Goal: Communication & Community: Answer question/provide support

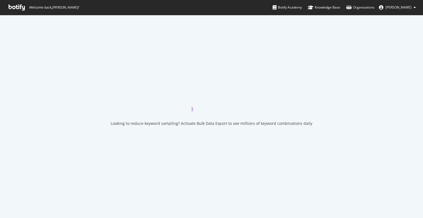
click at [13, 8] on icon at bounding box center [17, 7] width 16 height 6
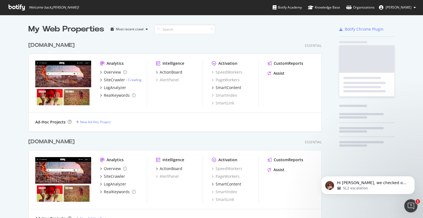
scroll to position [518, 293]
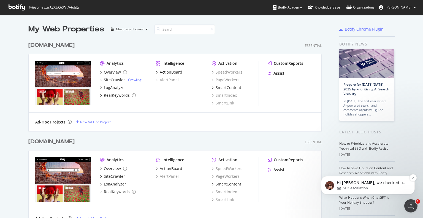
click at [363, 186] on span "SL2 escalation" at bounding box center [355, 188] width 25 height 5
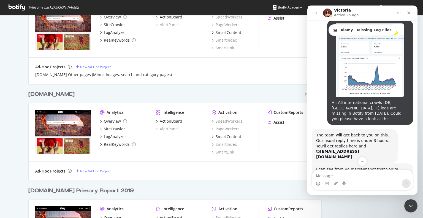
scroll to position [330, 0]
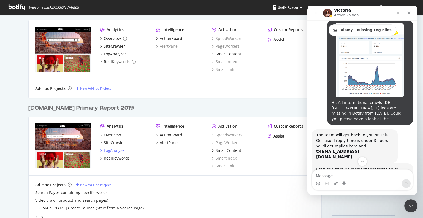
click at [109, 151] on div "LogAnalyzer" at bounding box center [115, 151] width 22 height 6
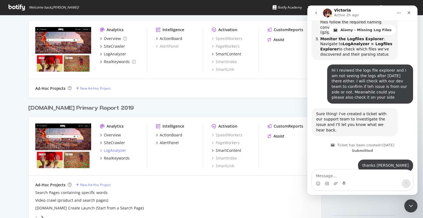
scroll to position [748, 0]
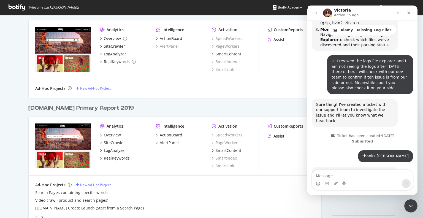
click at [340, 207] on div "Hi [PERSON_NAME], we checked our scripts and we didn’t find new files in your S…" at bounding box center [354, 217] width 77 height 21
copy div "Hi [PERSON_NAME], we checked our scripts and we didn’t find new files in your S…"
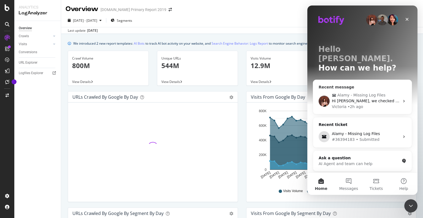
click at [349, 100] on div "Alamy - Missing Log Files Hi [PERSON_NAME], we checked our scripts and we didn’…" at bounding box center [362, 101] width 99 height 26
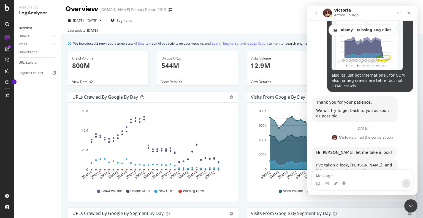
scroll to position [748, 0]
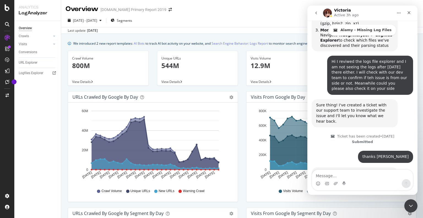
click at [328, 174] on textarea "Message…" at bounding box center [362, 174] width 101 height 9
click at [132, 19] on span "Segments" at bounding box center [124, 20] width 15 height 5
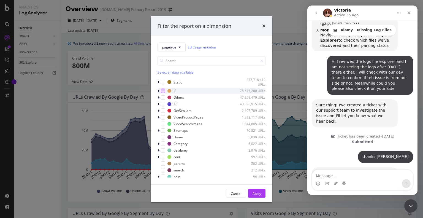
click at [164, 90] on div "modal" at bounding box center [163, 90] width 4 height 4
click at [163, 98] on div "modal" at bounding box center [163, 97] width 4 height 4
drag, startPoint x: 256, startPoint y: 192, endPoint x: 51, endPoint y: 158, distance: 208.4
click at [256, 192] on div "Apply" at bounding box center [256, 193] width 9 height 5
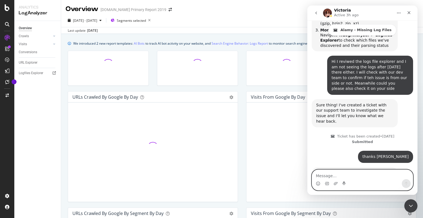
click at [335, 177] on textarea "Message…" at bounding box center [362, 174] width 101 height 9
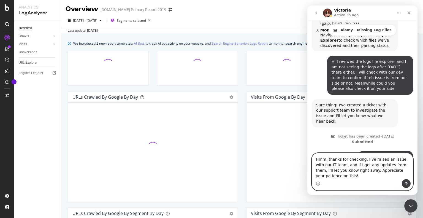
scroll to position [760, 0]
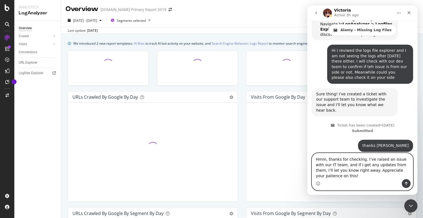
click at [360, 161] on textarea "Hmm, thanks for checking. I’ve raised an issue with our IT team, and if I get a…" at bounding box center [362, 166] width 101 height 26
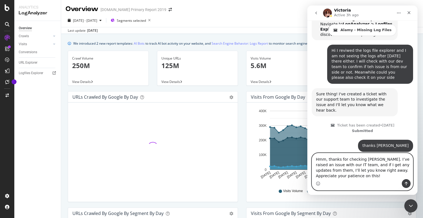
scroll to position [765, 0]
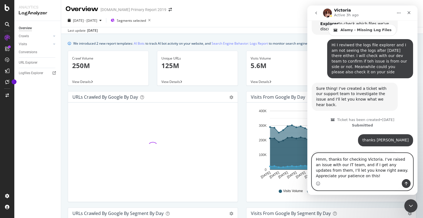
click at [379, 160] on textarea "Hmm, thanks for checking Victoria. I’ve raised an issue with our IT team, and i…" at bounding box center [362, 166] width 101 height 26
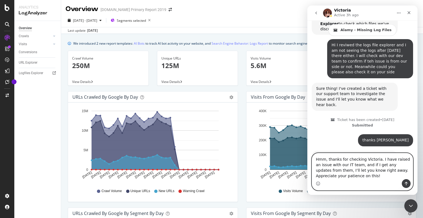
drag, startPoint x: 398, startPoint y: 159, endPoint x: 416, endPoint y: 160, distance: 17.6
click at [416, 160] on div "Hmm, thanks for checking Victoria. I have raised an issue with our IT team, and…" at bounding box center [362, 171] width 110 height 37
click at [346, 177] on textarea "Hmm, thanks for checking Victoria. I have raised this issue with our IT team, a…" at bounding box center [362, 166] width 101 height 26
drag, startPoint x: 373, startPoint y: 170, endPoint x: 412, endPoint y: 186, distance: 41.5
click at [390, 183] on div "Hmm, thanks for checking Victoria. I have raised this issue with our IT team, a…" at bounding box center [362, 171] width 101 height 37
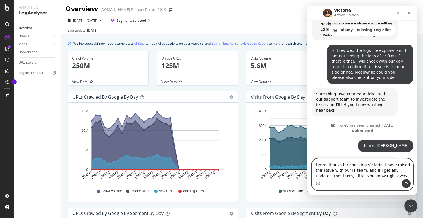
type textarea "Hmm, thanks for checking Victoria. I have raised this issue with our IT team, a…"
click at [406, 183] on icon "Send a message…" at bounding box center [406, 183] width 4 height 4
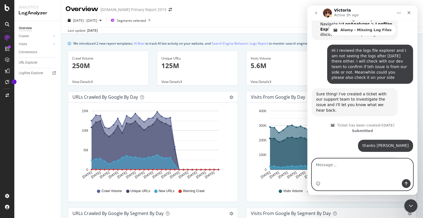
scroll to position [781, 0]
